Goal: Check status: Check status

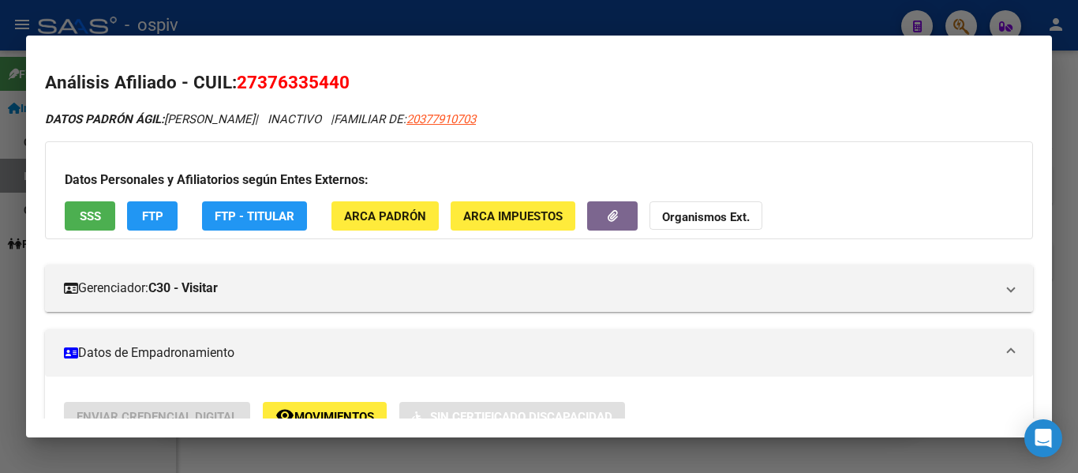
click at [428, 19] on div at bounding box center [539, 236] width 1078 height 473
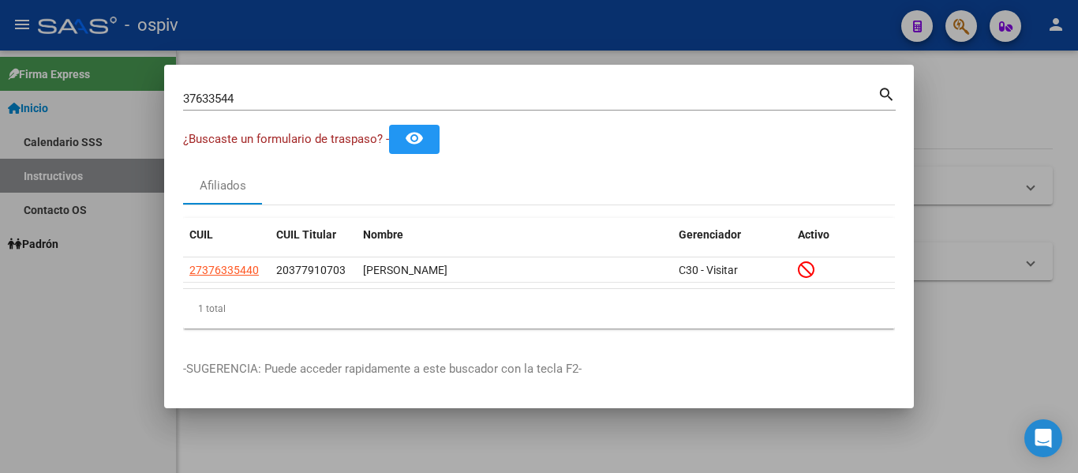
click at [478, 94] on input "37633544" at bounding box center [530, 99] width 694 height 14
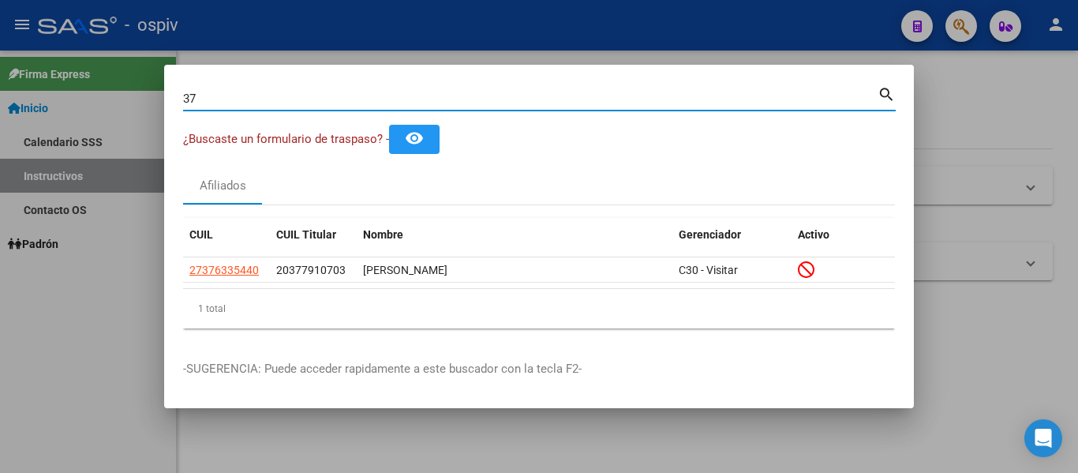
type input "3"
type input "25578470"
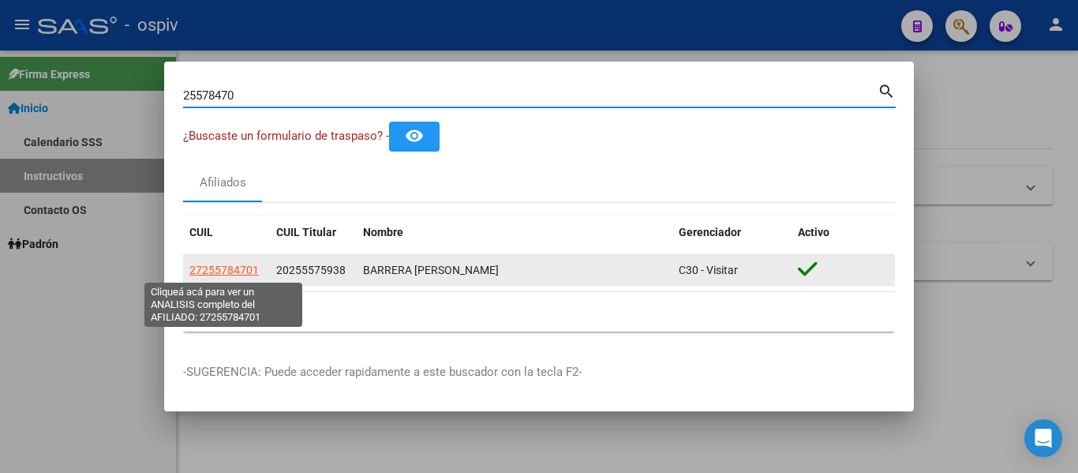
click at [215, 271] on span "27255784701" at bounding box center [223, 269] width 69 height 13
type textarea "27255784701"
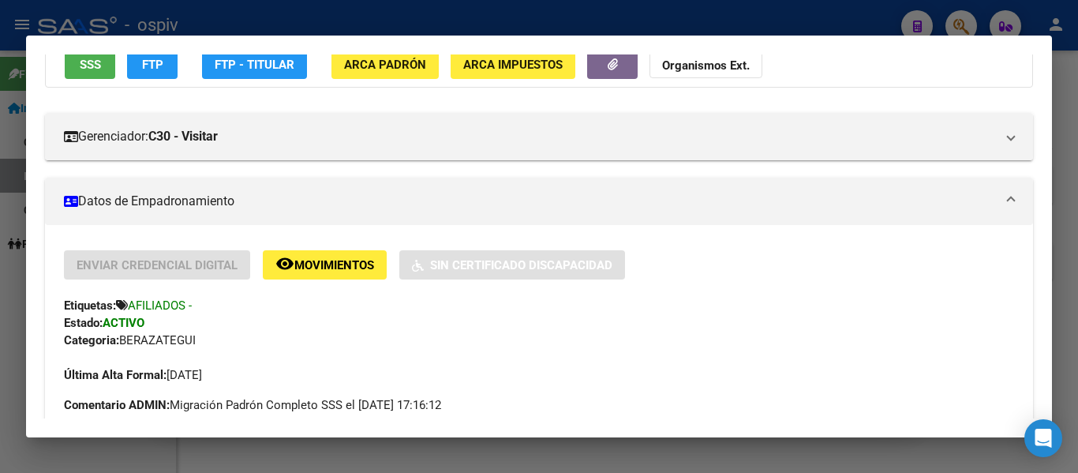
scroll to position [158, 0]
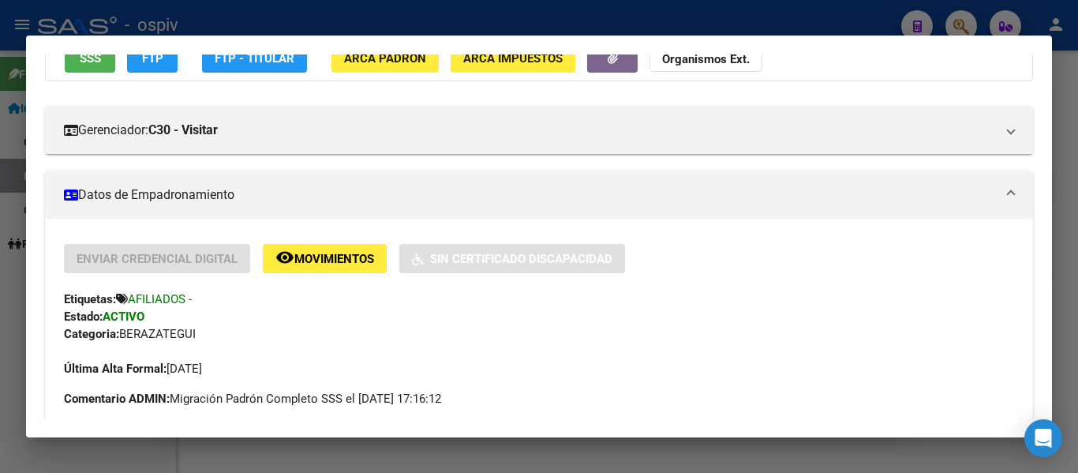
click at [394, 22] on div at bounding box center [539, 236] width 1078 height 473
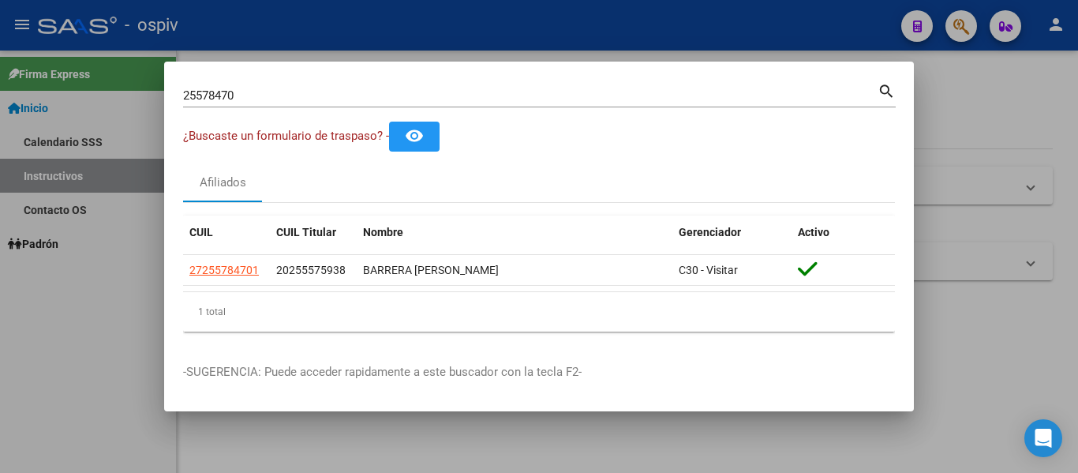
drag, startPoint x: 409, startPoint y: 84, endPoint x: 139, endPoint y: 96, distance: 270.8
click at [159, 96] on div "25578470 Buscar (apellido, dni, cuil, nro traspaso, cuit, obra social) search ¿…" at bounding box center [539, 236] width 1078 height 473
drag, startPoint x: 244, startPoint y: 94, endPoint x: 144, endPoint y: 93, distance: 99.4
click at [145, 93] on div "25578470 Buscar (apellido, dni, cuil, nro traspaso, cuit, obra social) search ¿…" at bounding box center [539, 236] width 1078 height 473
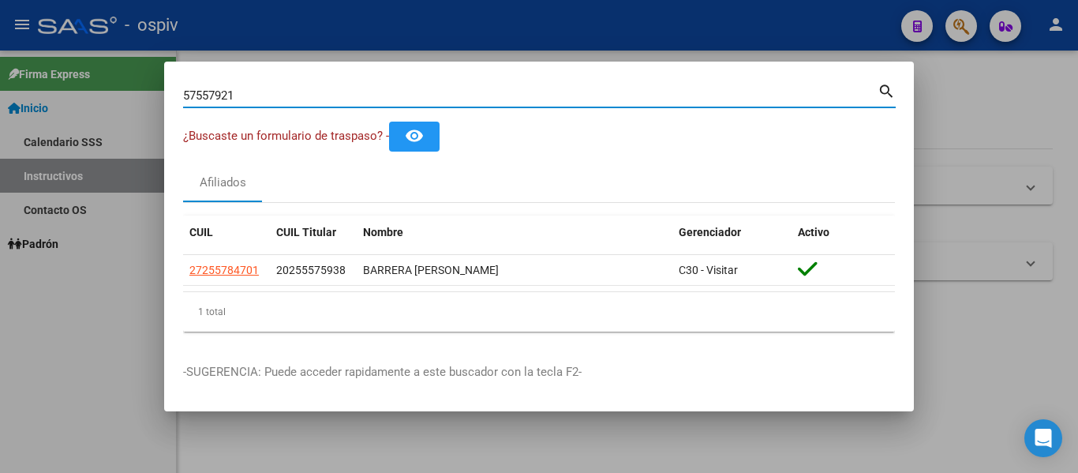
type input "57557921"
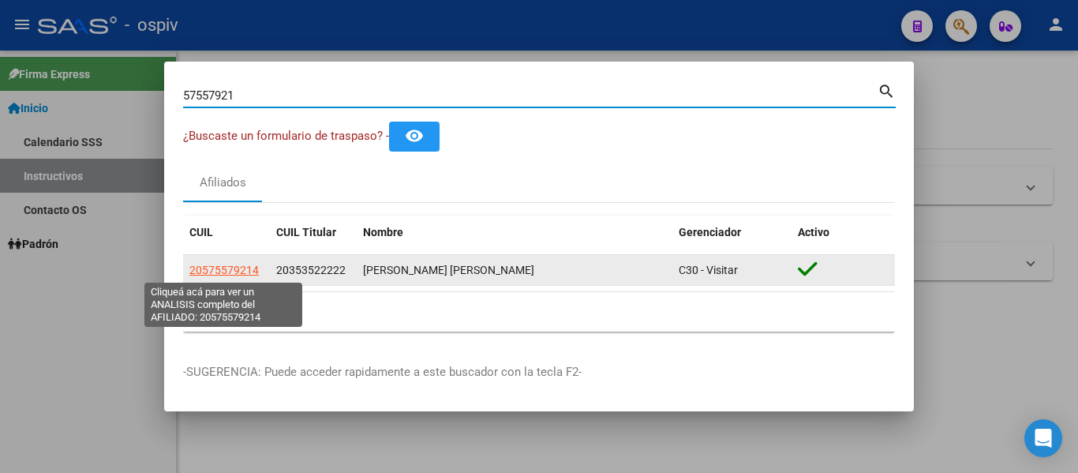
click at [252, 272] on span "20575579214" at bounding box center [223, 269] width 69 height 13
type textarea "20575579214"
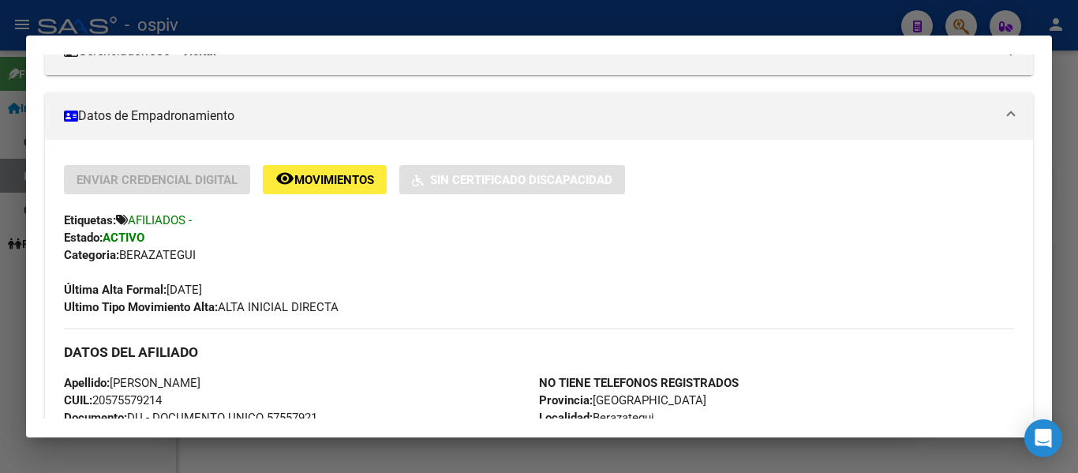
scroll to position [394, 0]
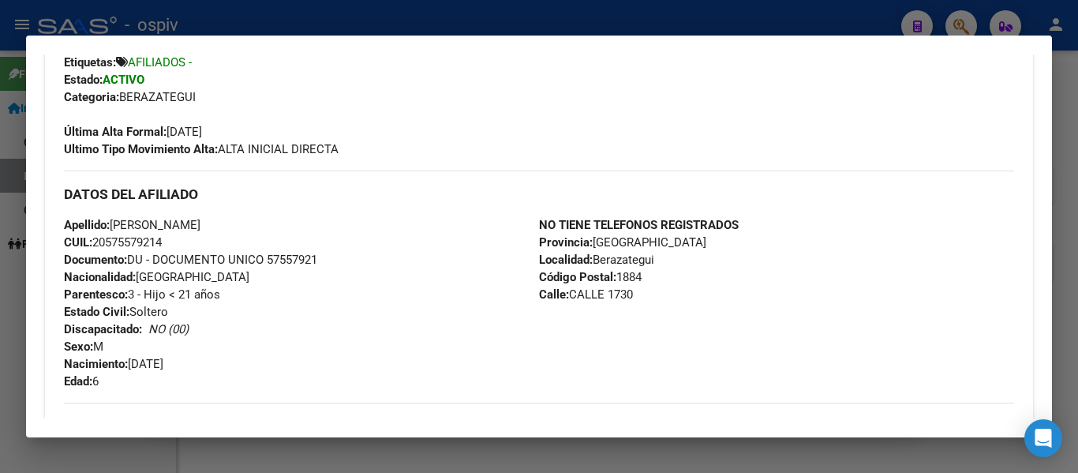
click at [630, 443] on div at bounding box center [539, 236] width 1078 height 473
